Goal: Transaction & Acquisition: Purchase product/service

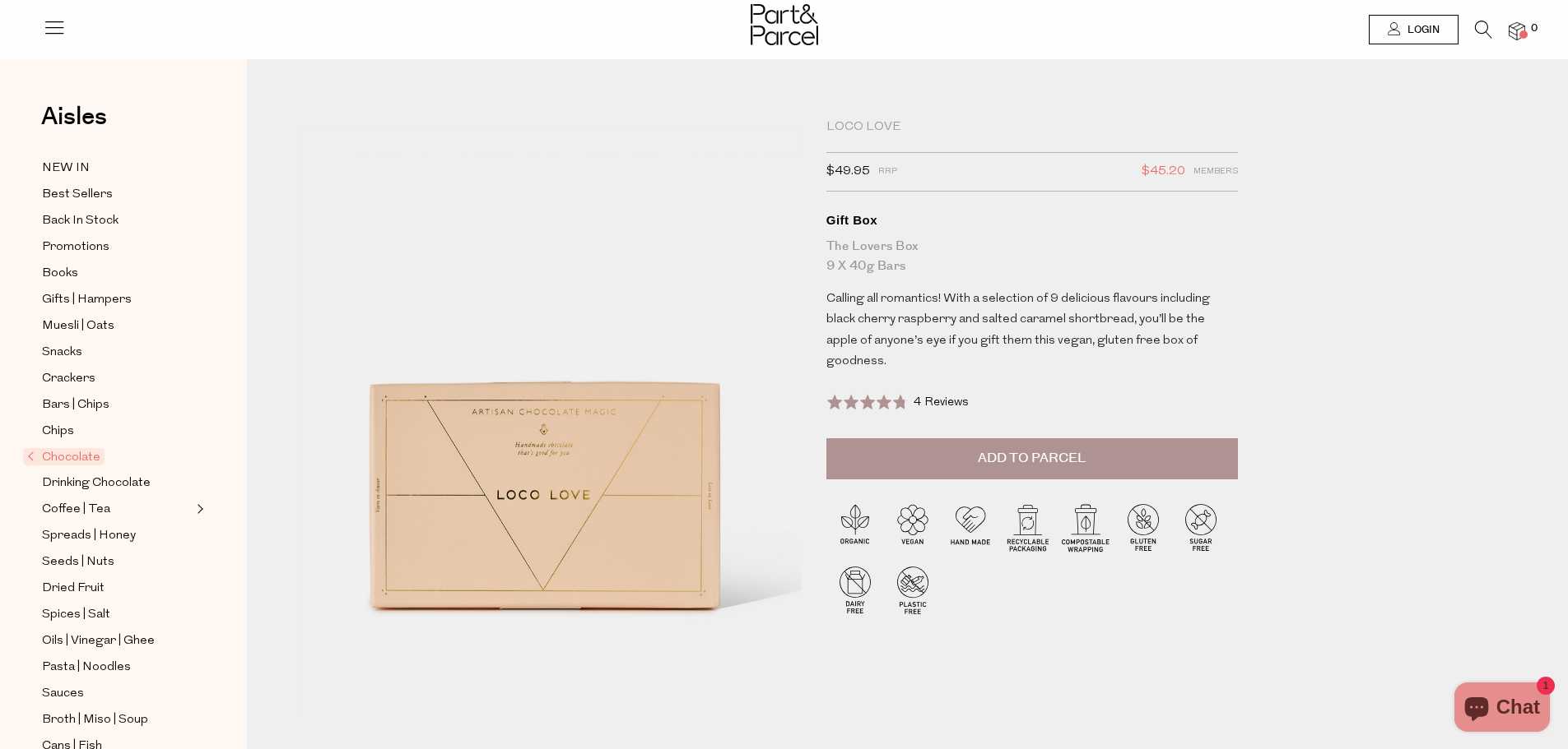
click at [1124, 438] on button "Add to Parcel" at bounding box center [1032, 459] width 411 height 41
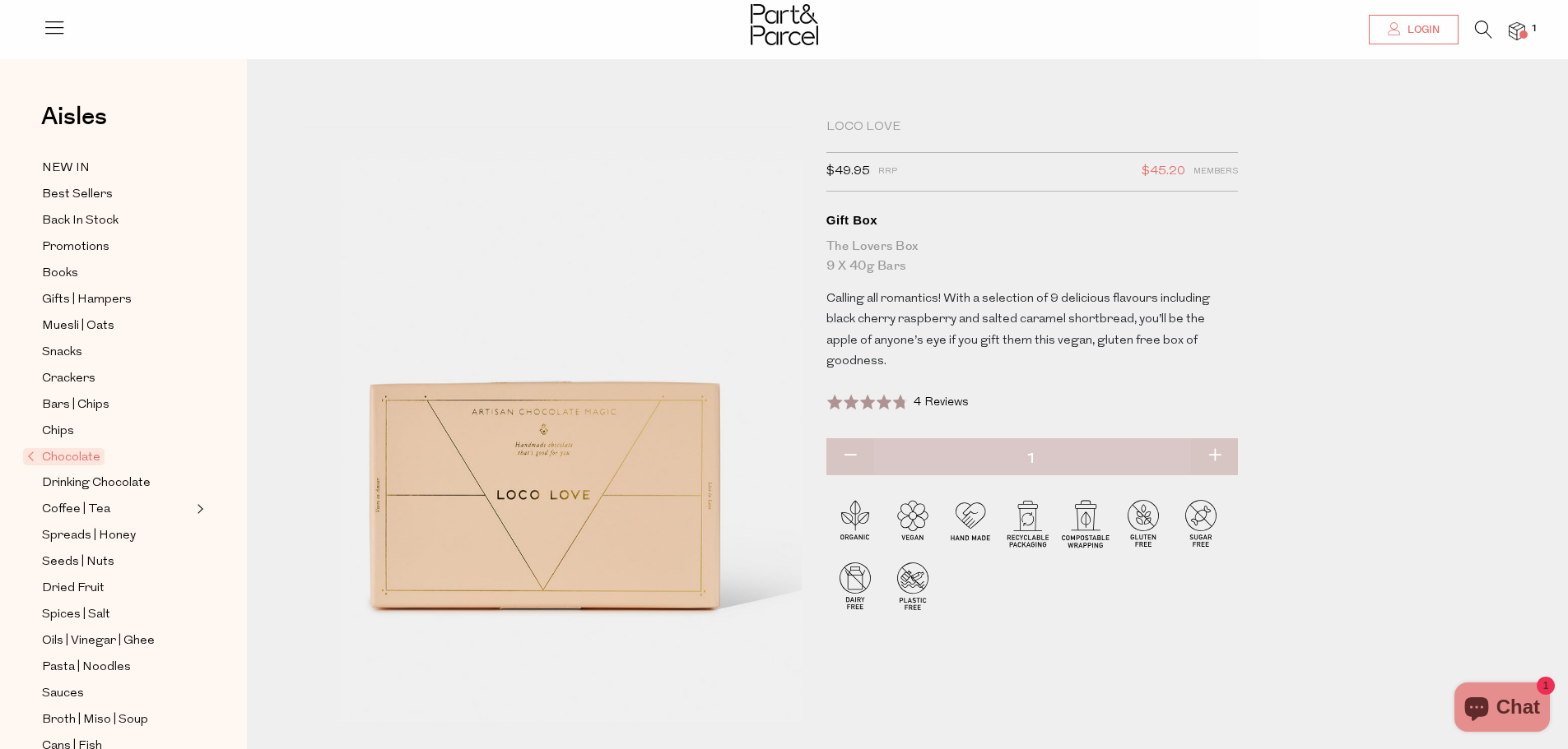
click at [1419, 31] on span "Login" at bounding box center [1421, 30] width 36 height 14
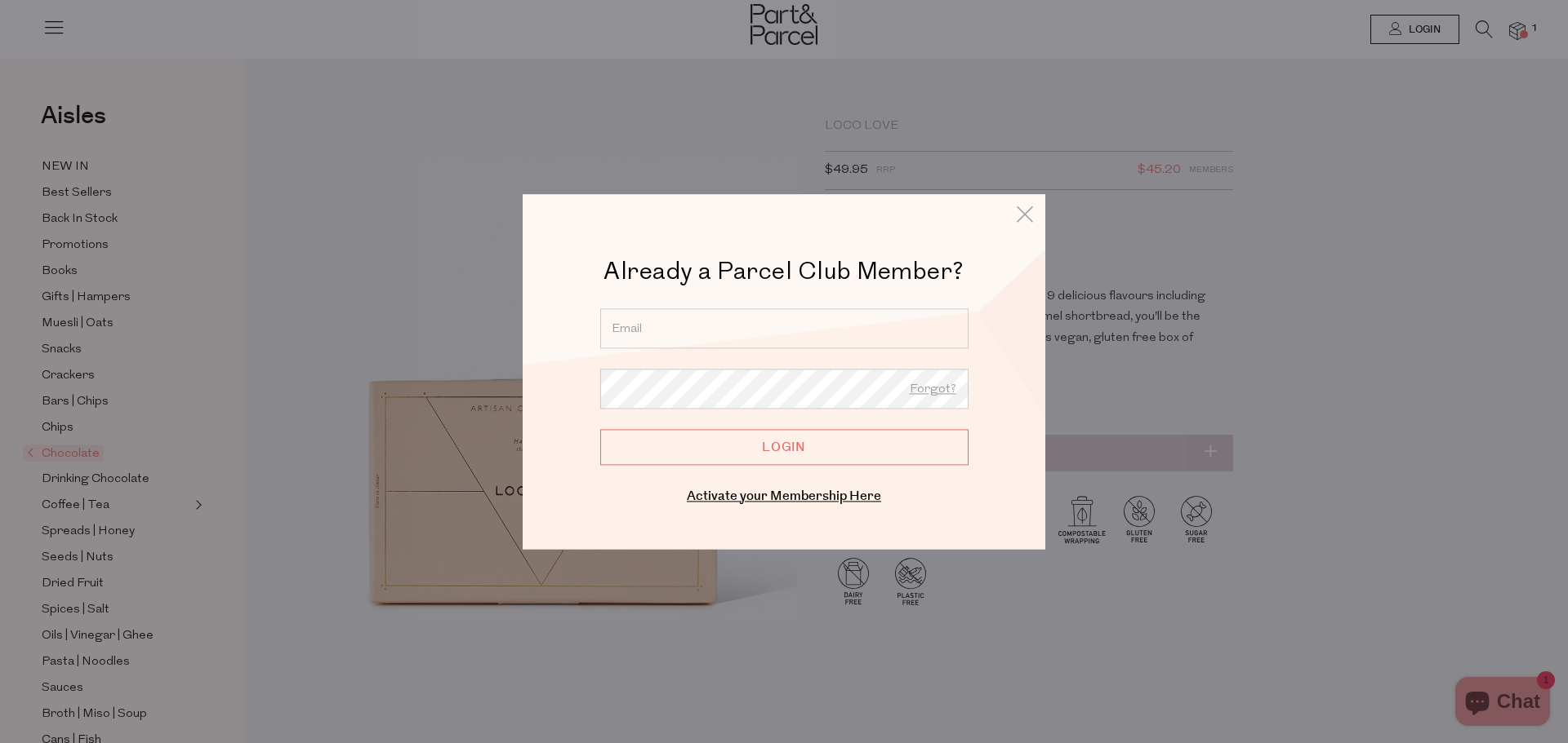
click at [748, 333] on input "email" at bounding box center [784, 327] width 368 height 40
type input "[EMAIL_ADDRESS][DOMAIN_NAME]"
click at [600, 430] on input "Login" at bounding box center [784, 447] width 368 height 36
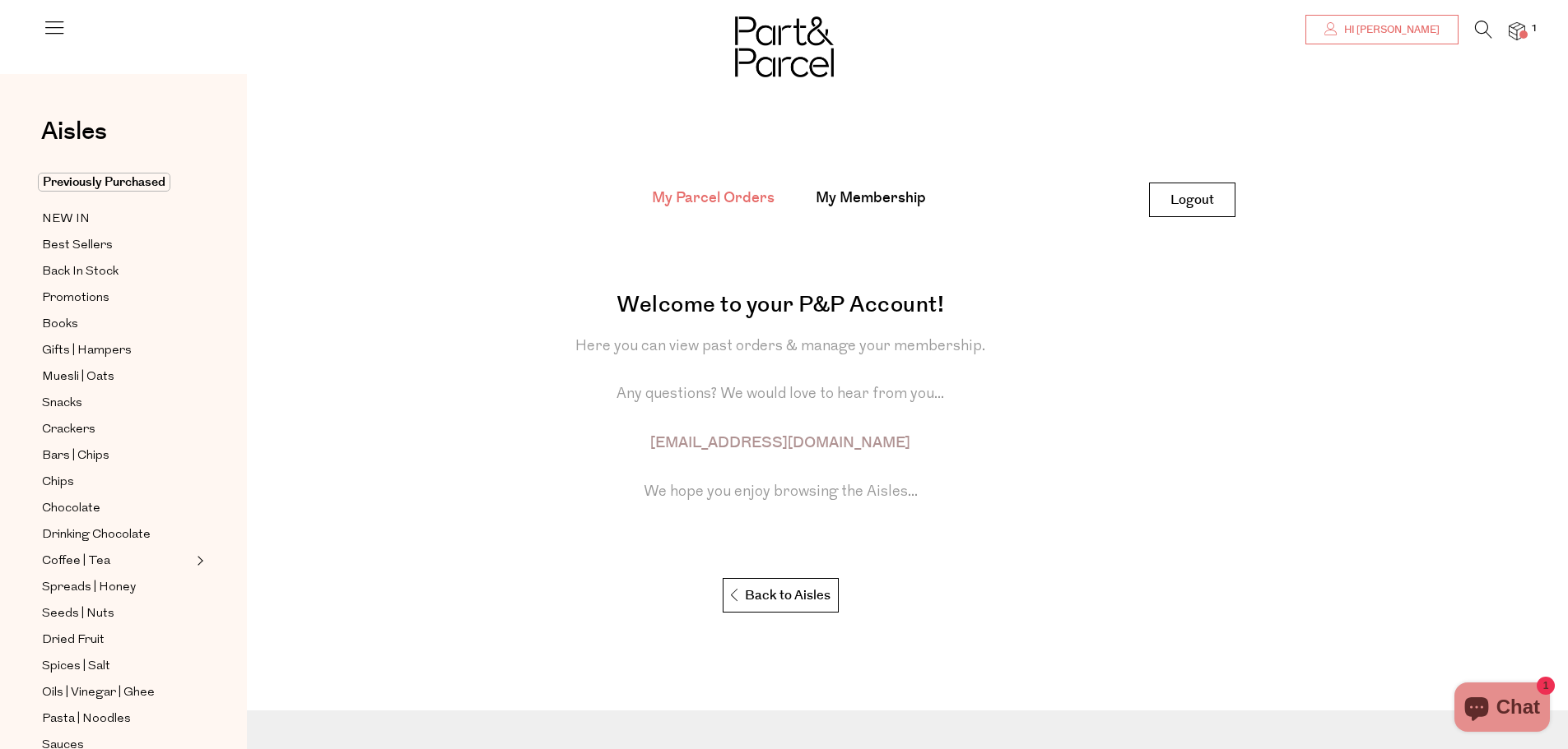
click at [1430, 28] on span "Hi [PERSON_NAME]" at bounding box center [1390, 30] width 99 height 14
click at [1517, 34] on img at bounding box center [1517, 31] width 17 height 19
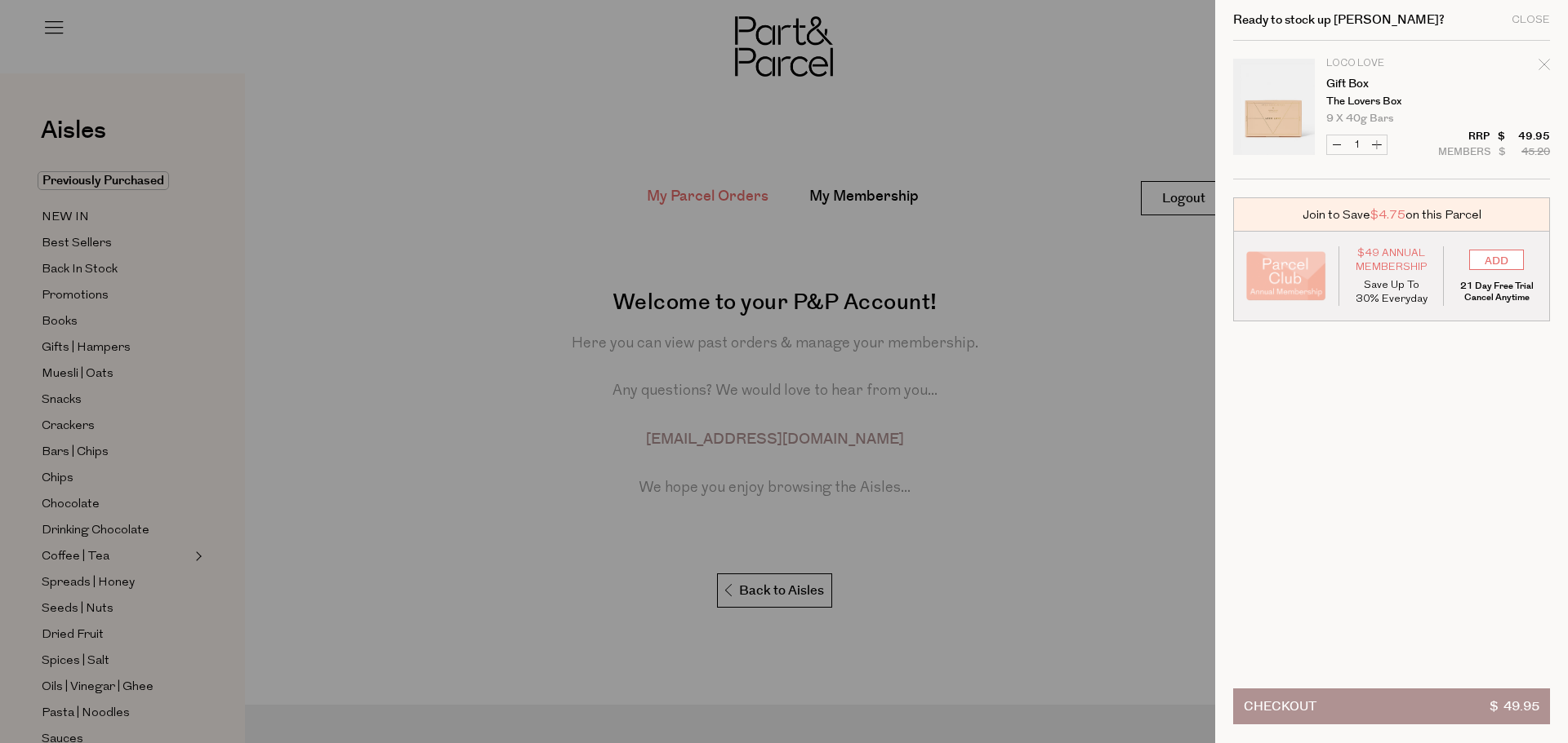
click at [1045, 469] on div at bounding box center [784, 372] width 1568 height 743
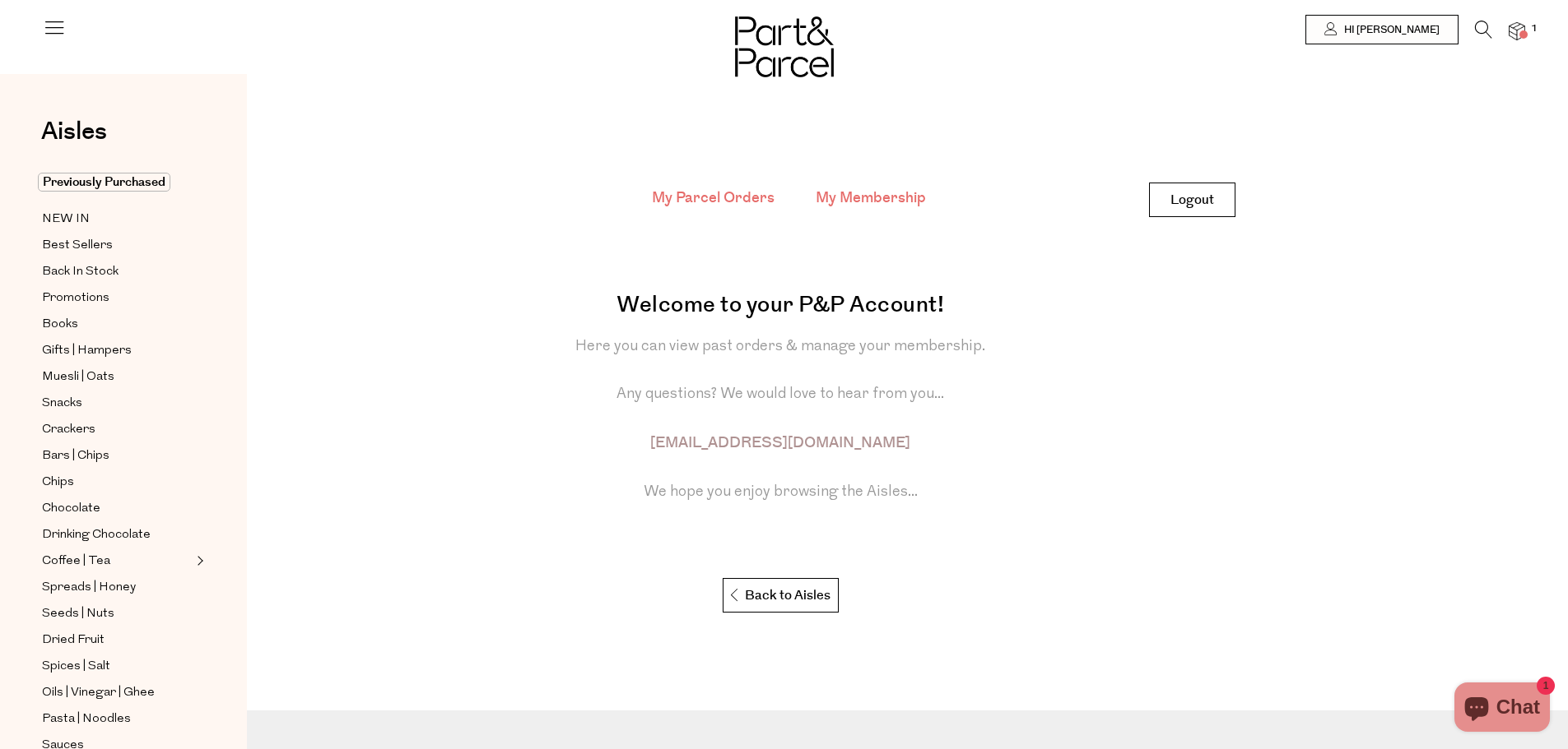
click at [885, 201] on link "My Membership" at bounding box center [871, 198] width 110 height 21
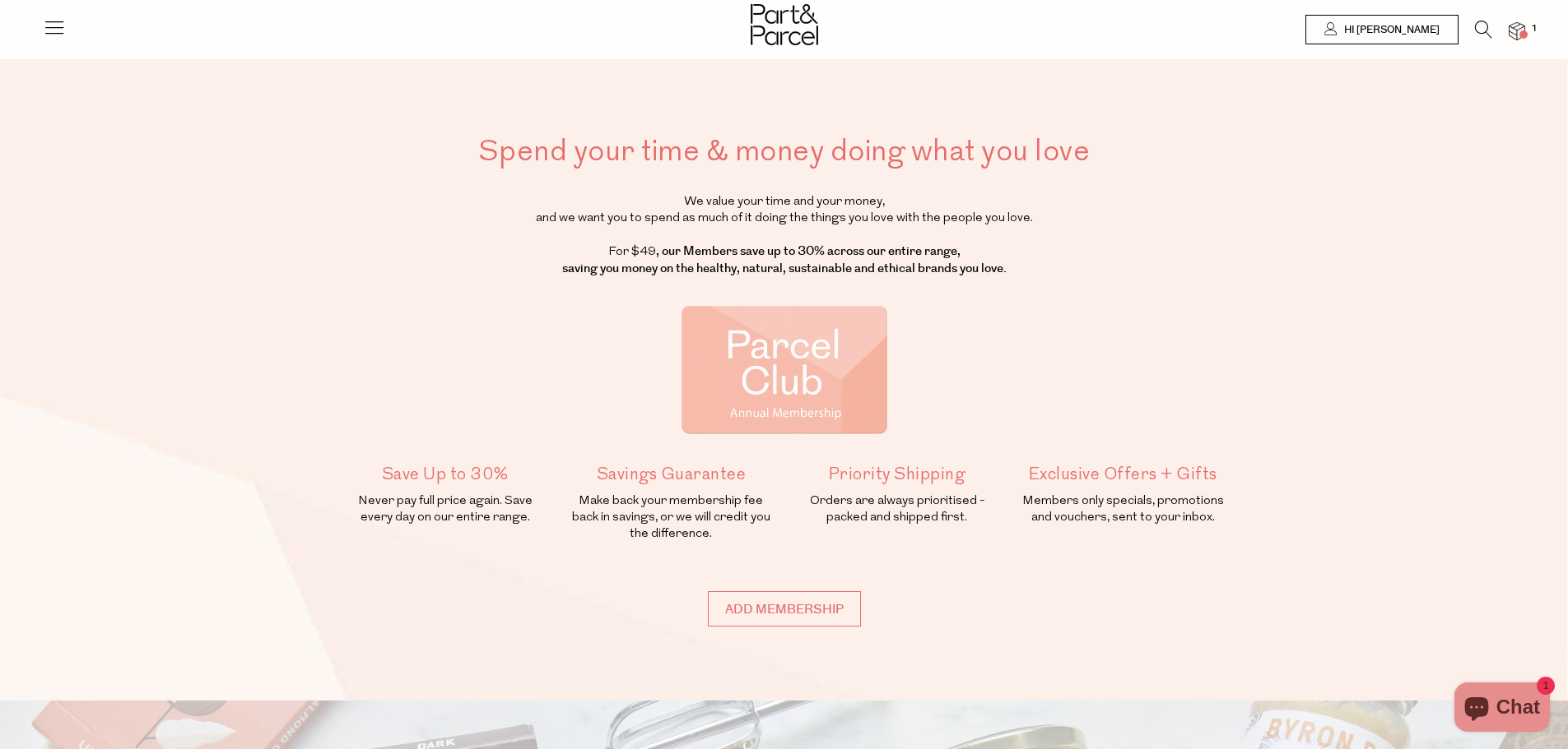
click at [1519, 26] on img at bounding box center [1517, 31] width 17 height 19
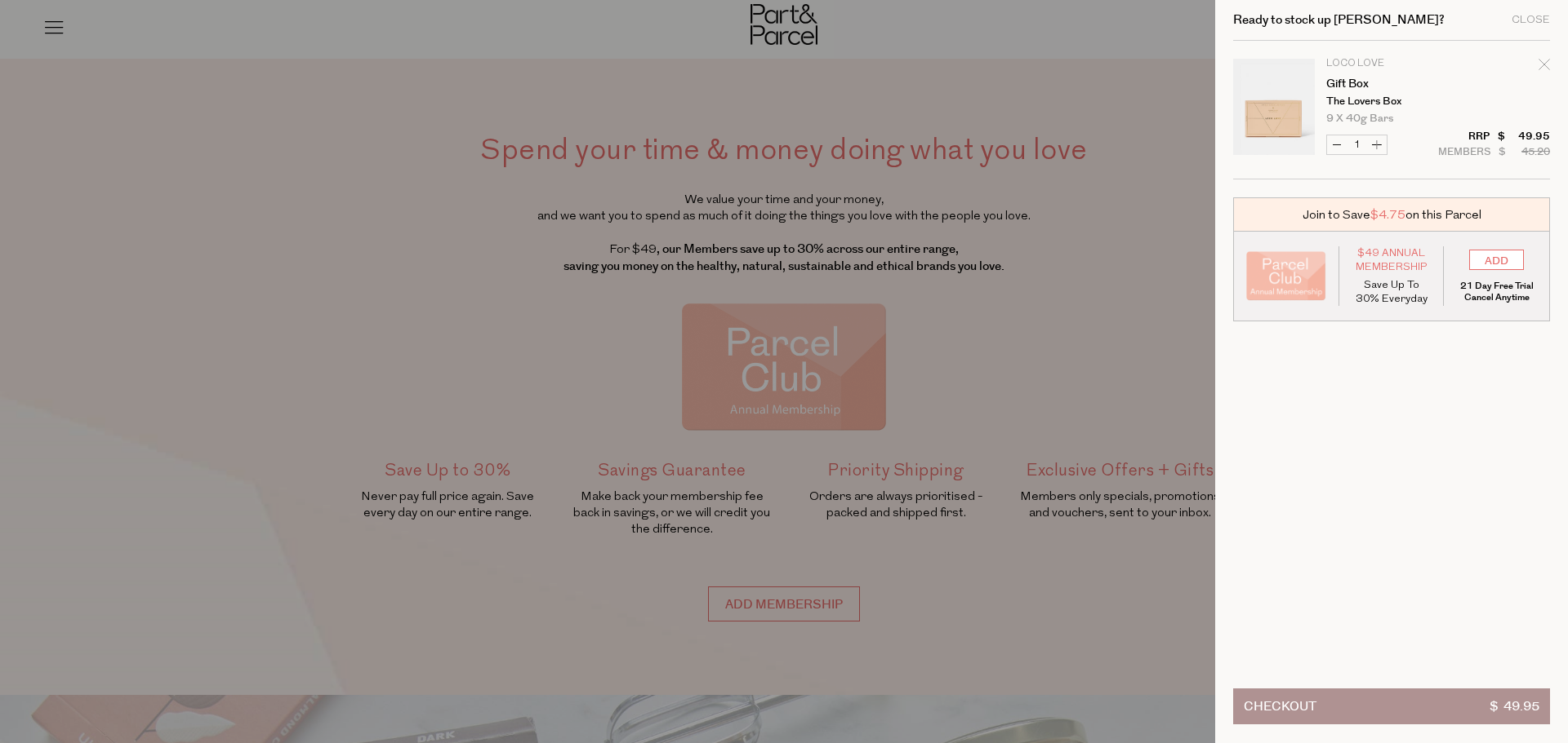
click at [1451, 714] on button "Checkout $ 49.95" at bounding box center [1392, 706] width 317 height 36
